Goal: Task Accomplishment & Management: Use online tool/utility

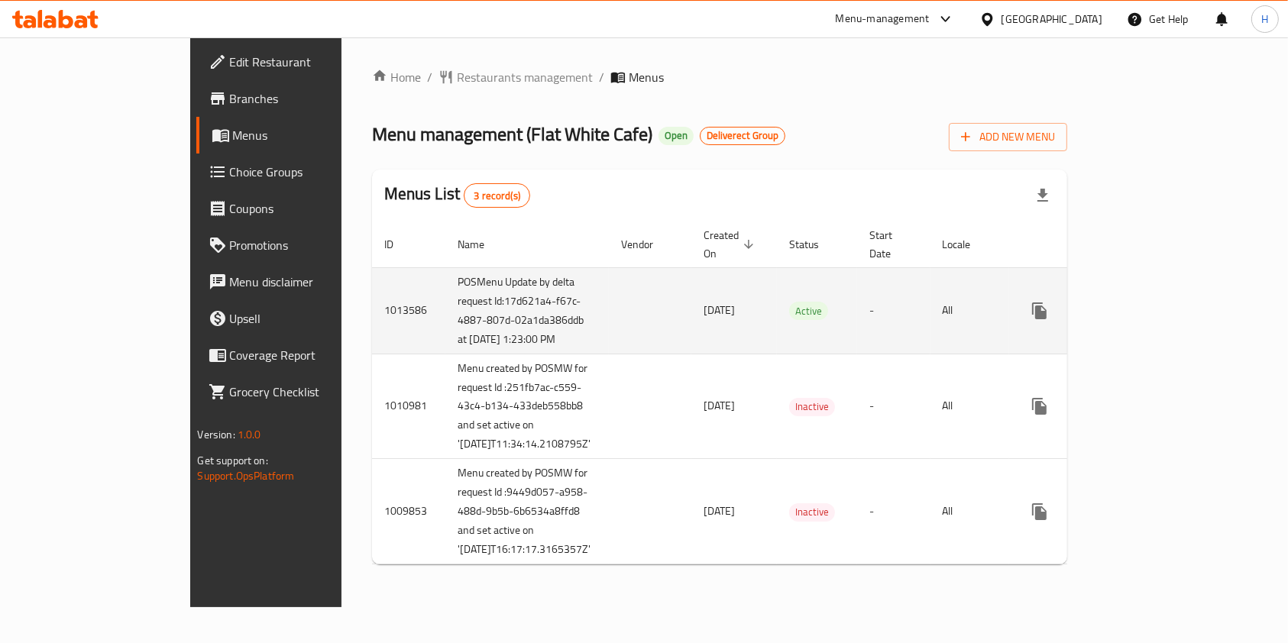
click at [1158, 314] on icon "enhanced table" at bounding box center [1149, 311] width 18 height 18
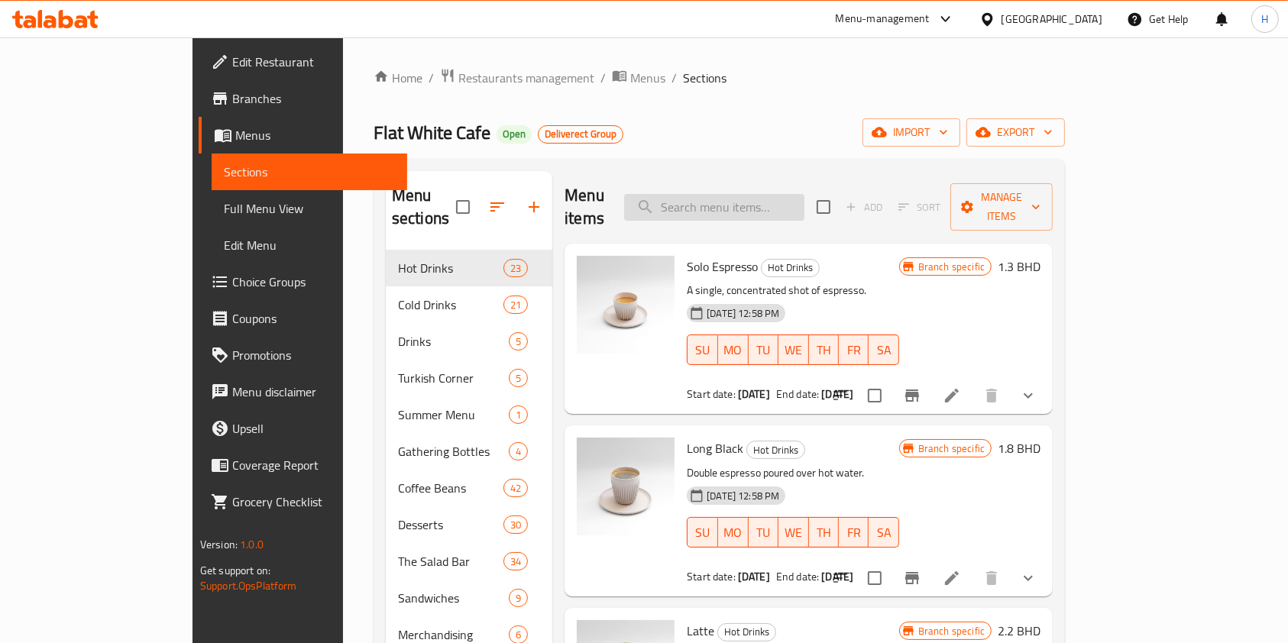
click at [776, 198] on input "search" at bounding box center [714, 207] width 180 height 27
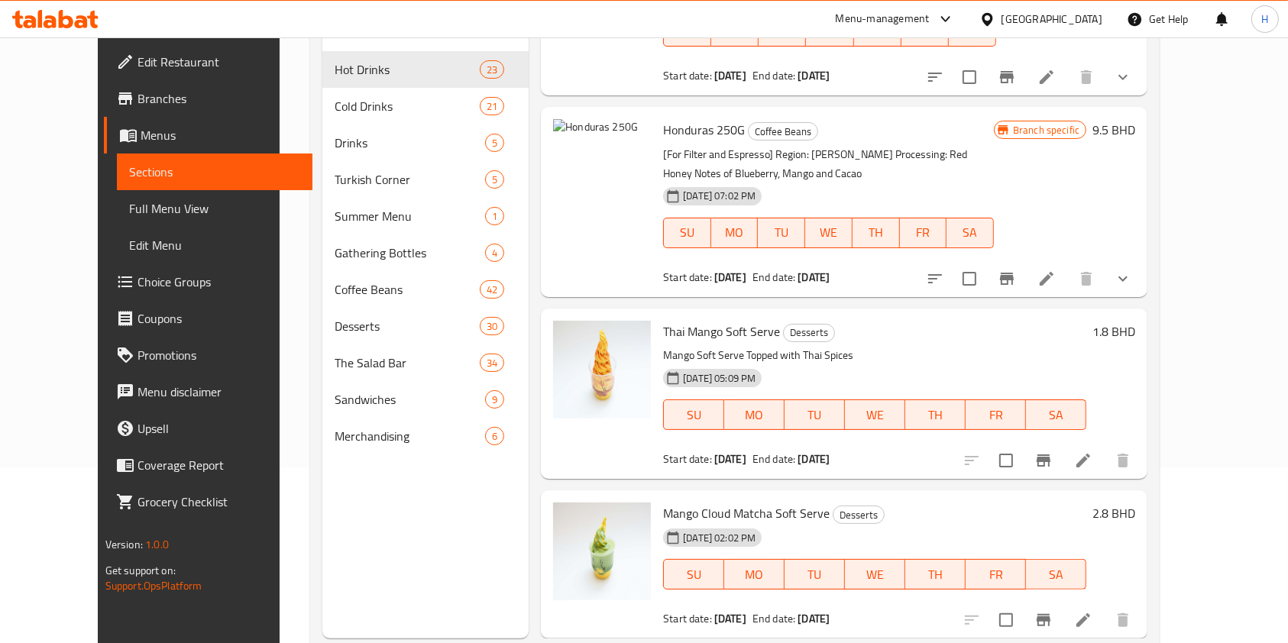
scroll to position [214, 0]
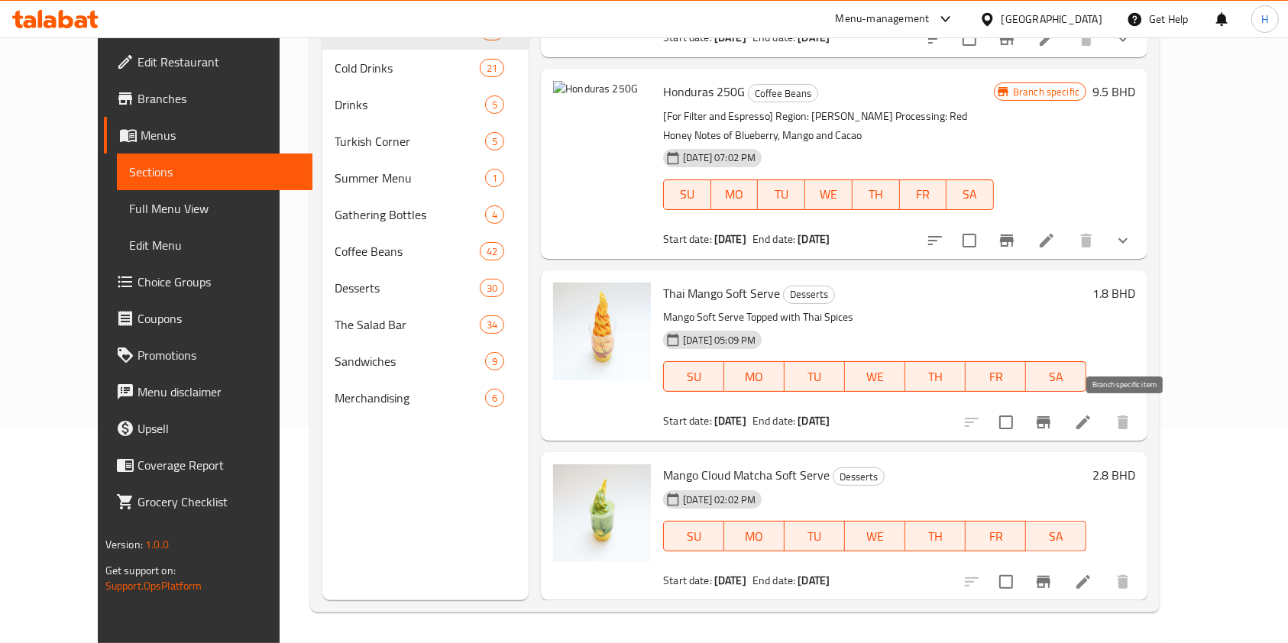
type input "mango"
click at [1050, 423] on icon "Branch-specific-item" at bounding box center [1043, 422] width 14 height 12
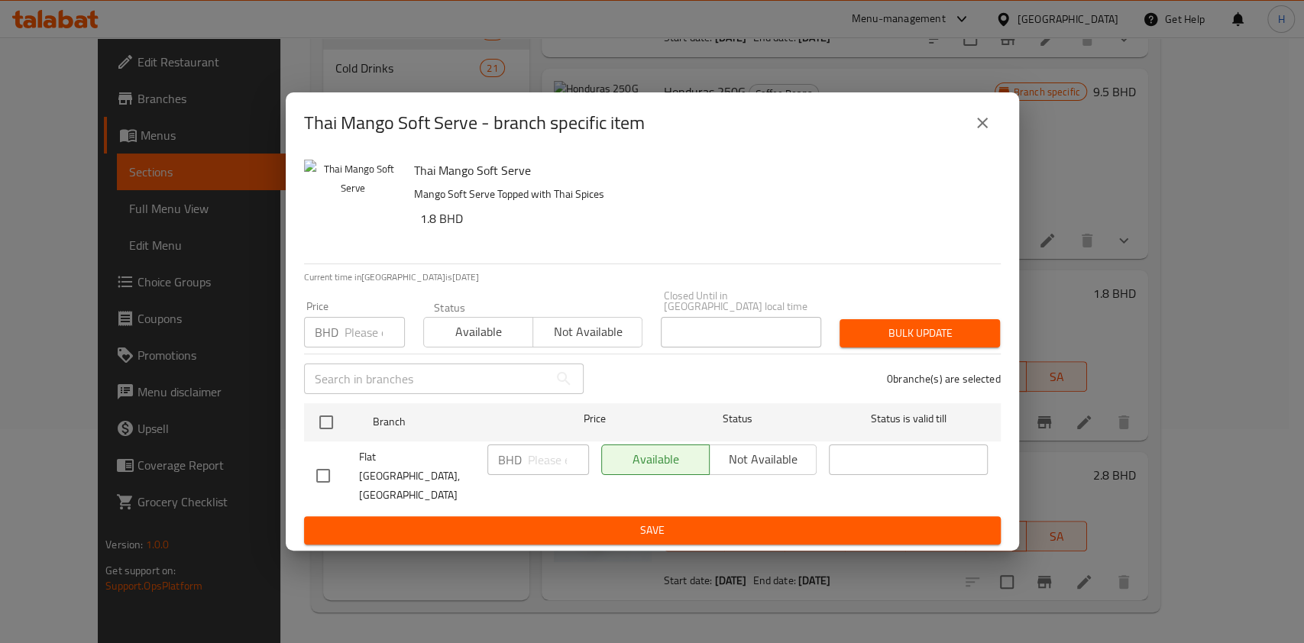
drag, startPoint x: 990, startPoint y: 120, endPoint x: 527, endPoint y: 565, distance: 642.2
click at [990, 121] on button "close" at bounding box center [982, 123] width 37 height 37
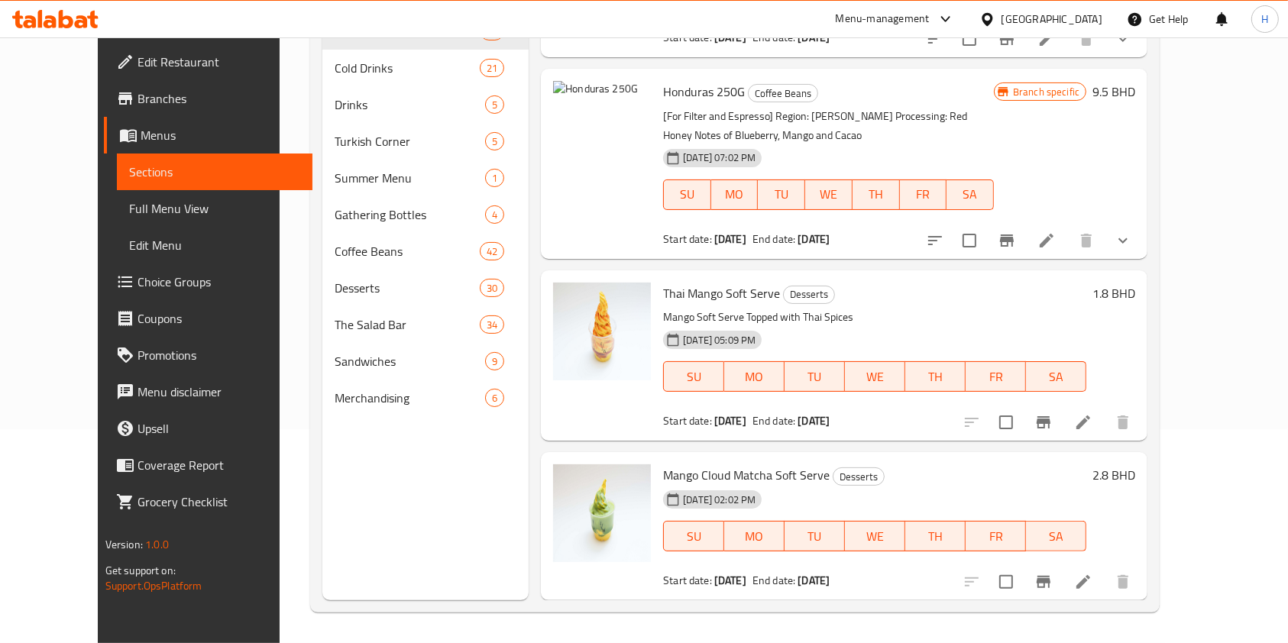
click at [672, 292] on span "Thai Mango Soft Serve" at bounding box center [721, 293] width 117 height 23
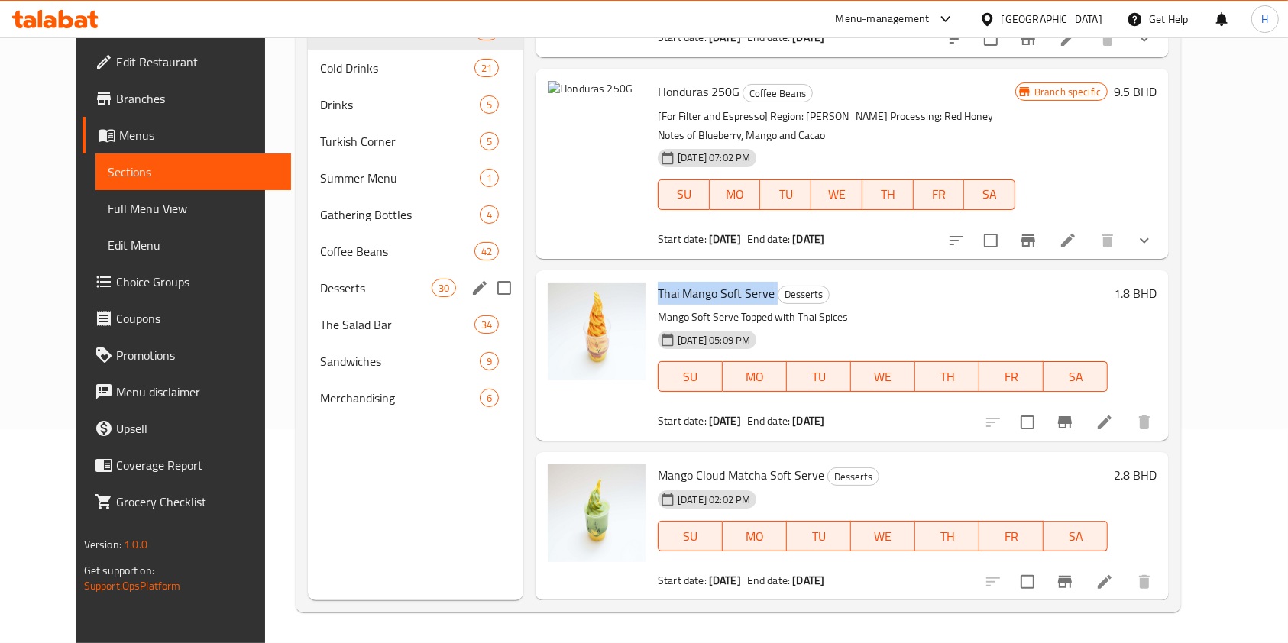
copy h6 "Thai Mango Soft Serve"
